Goal: Check status: Check status

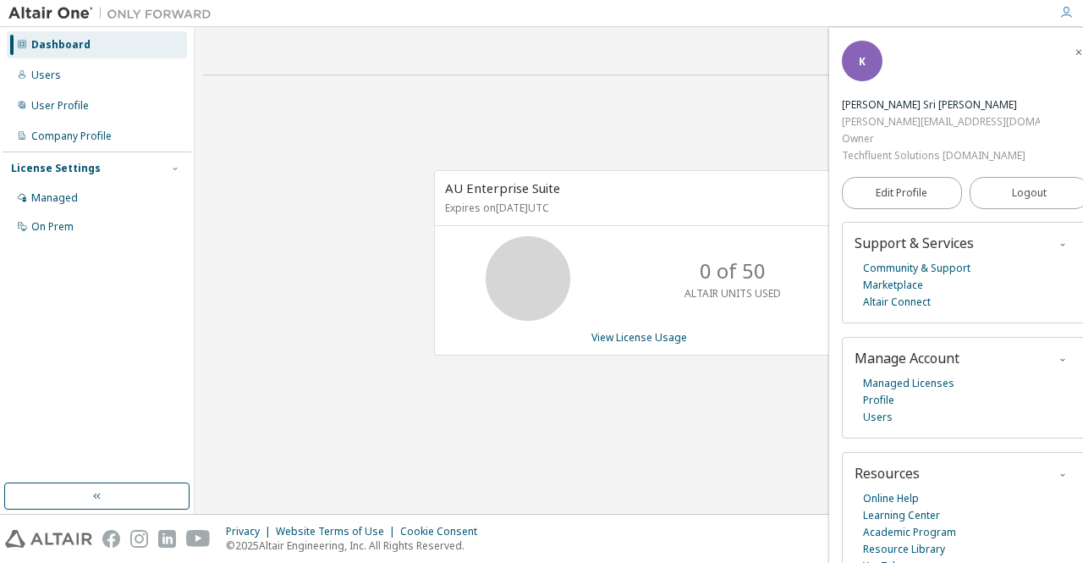
click at [1074, 52] on icon "button" at bounding box center [1079, 52] width 10 height 10
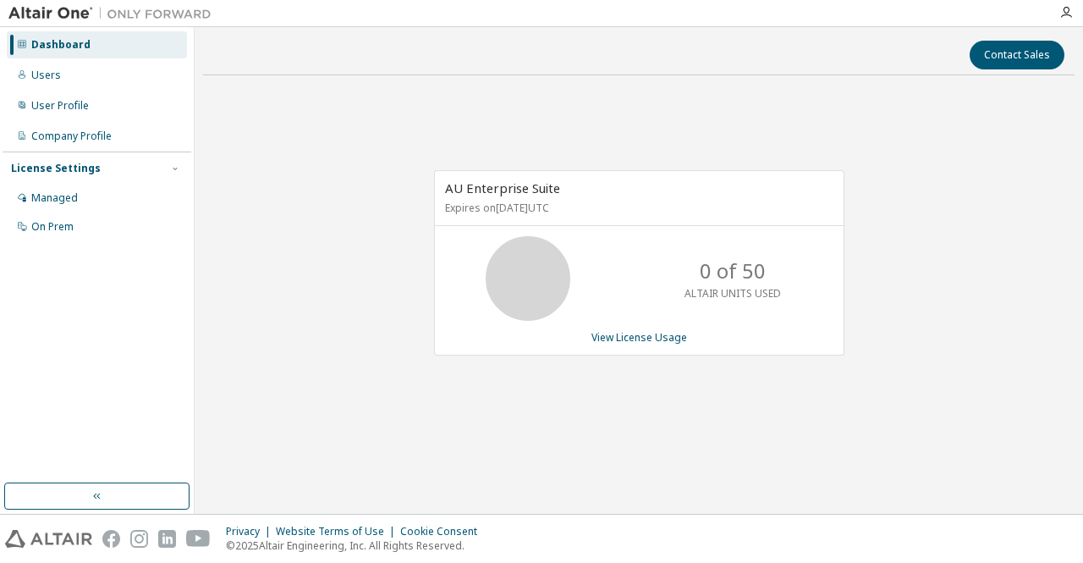
click at [882, 204] on div "AU Enterprise Suite Expires on October 24, 2025 UTC 0 of 50 ALTAIR UNITS USED V…" at bounding box center [639, 272] width 872 height 366
click at [635, 339] on link "View License Usage" at bounding box center [639, 337] width 96 height 14
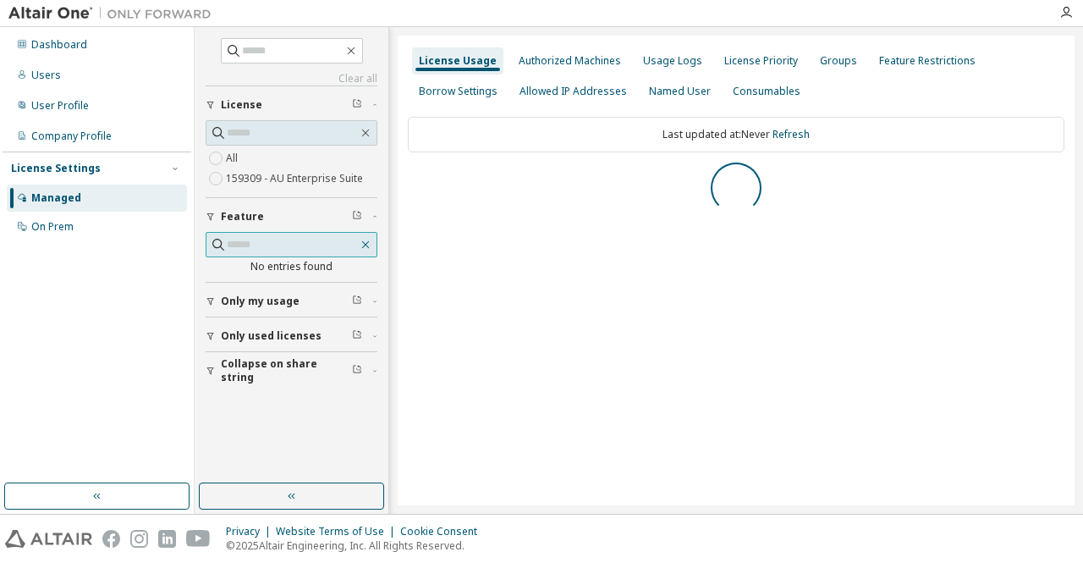
click at [368, 244] on icon "button" at bounding box center [366, 245] width 14 height 14
click at [364, 131] on icon "button" at bounding box center [366, 133] width 8 height 8
click at [547, 227] on div "Last updated at: Never Refresh" at bounding box center [736, 172] width 657 height 130
